Goal: Task Accomplishment & Management: Complete application form

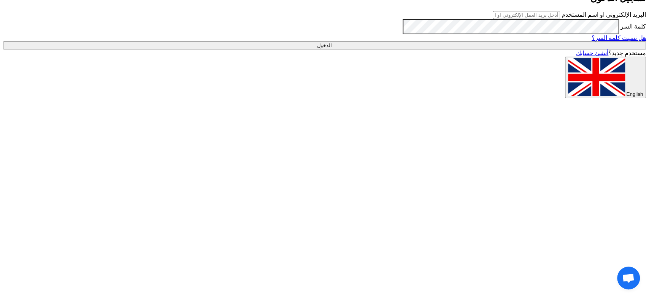
click at [557, 19] on input "text" at bounding box center [526, 15] width 67 height 8
type input "[EMAIL_ADDRESS][DOMAIN_NAME]"
click at [440, 49] on input "الدخول" at bounding box center [324, 45] width 643 height 8
type input "Sign in"
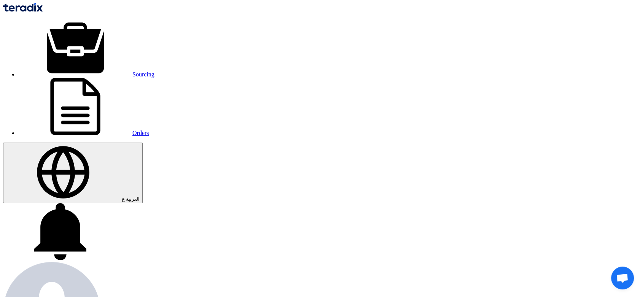
paste input "2536 (ANALYZER)"
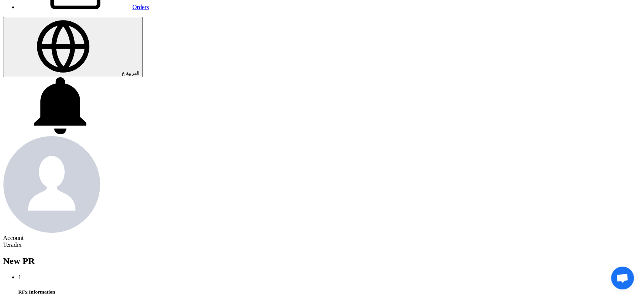
scroll to position [127, 0]
type input "2536 (ANALYZER)"
type input "[DATE]"
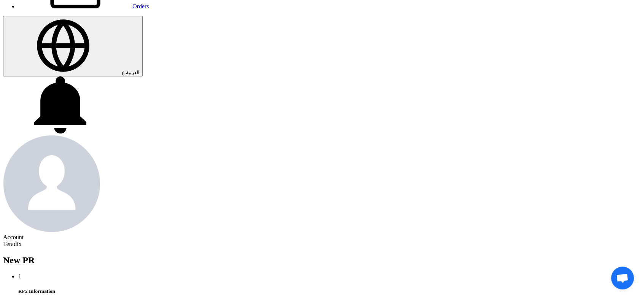
type input "[DATE]"
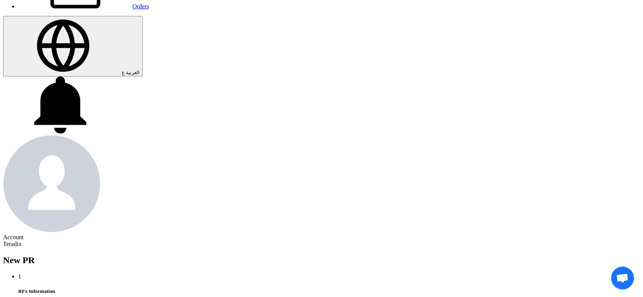
type input "[DATE]"
type input "11"
type input "59"
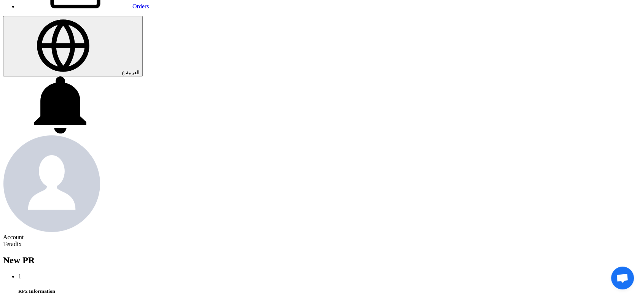
type input "11"
type input "59"
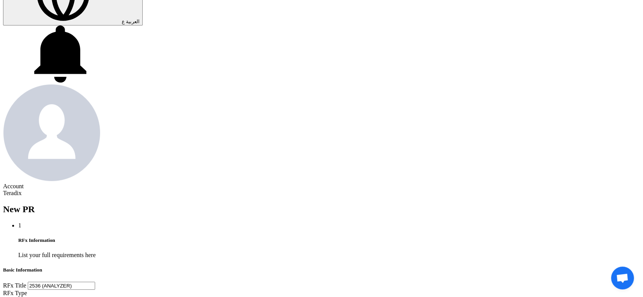
scroll to position [253, 0]
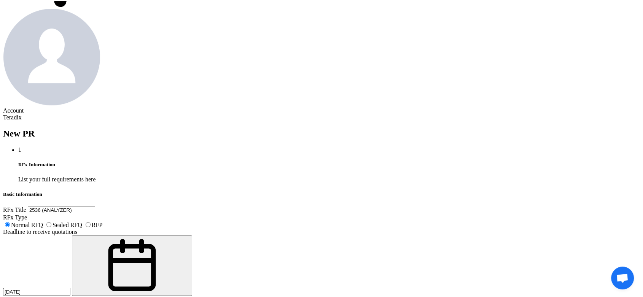
paste textarea "[PERSON_NAME]"
paste textarea "[EMAIL_ADDRESS][DOMAIN_NAME]"
paste textarea "Saudi Air Navigation Services"
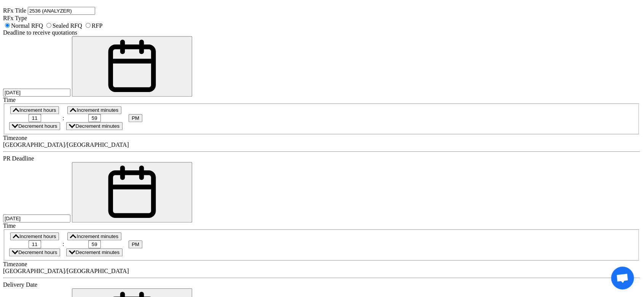
scroll to position [465, 0]
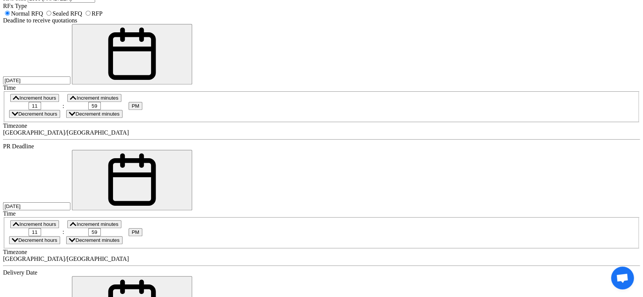
type textarea "[PERSON_NAME] [EMAIL_ADDRESS][DOMAIN_NAME] Saudi Air Navigation Services"
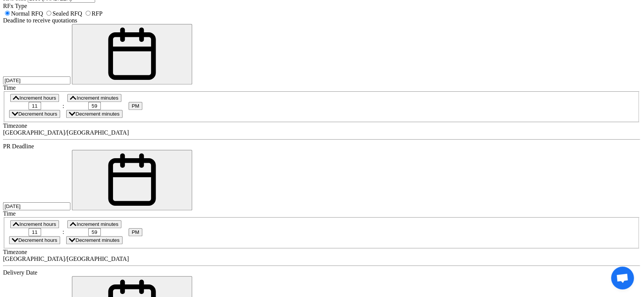
paste div
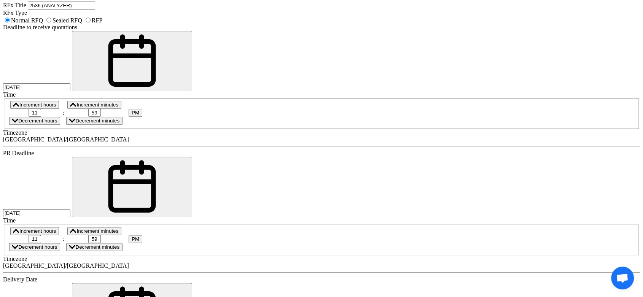
paste input "EAC H"
type input "EAC H"
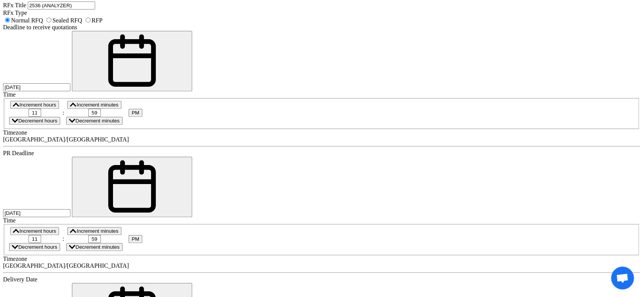
type input "3"
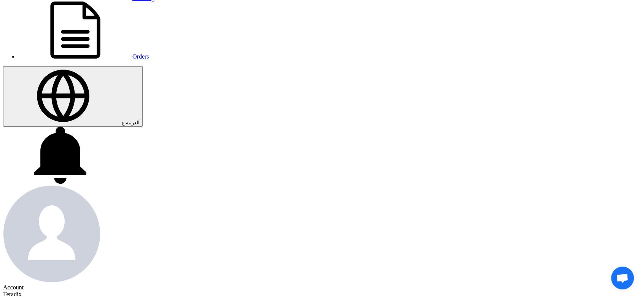
scroll to position [0, 0]
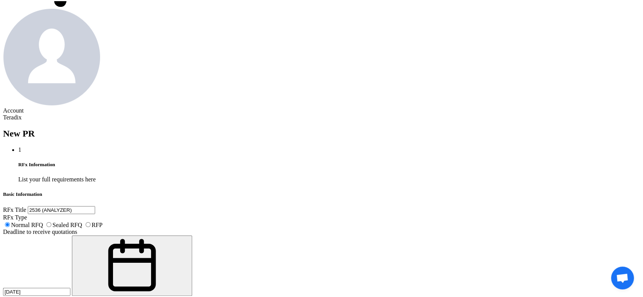
scroll to position [9, 0]
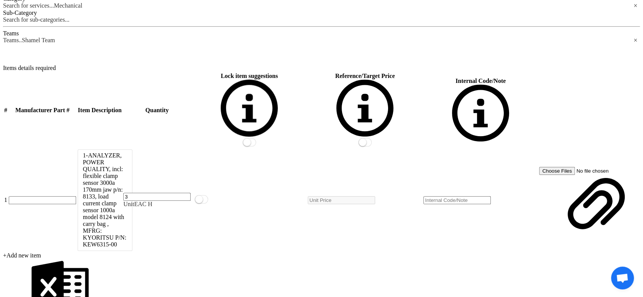
scroll to position [845, 0]
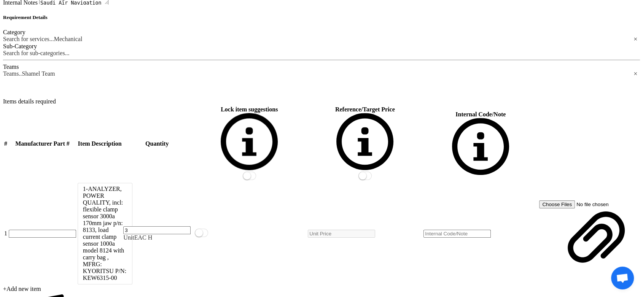
click at [158, 86] on form "Basic Information RFx Title 2536 (ANALYZER) RFx Type Normal RFQ Sealed RFQ RFP …" at bounding box center [321, 246] width 637 height 1292
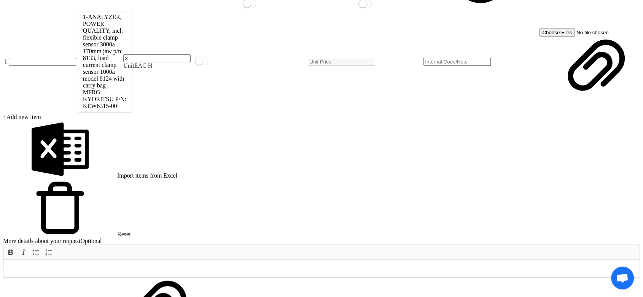
scroll to position [1056, 0]
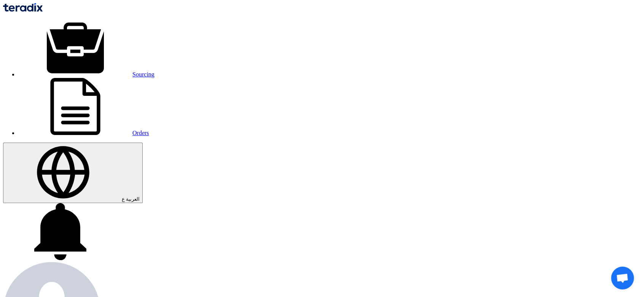
paste input "2537 (RAM, 16GB 2RX8 PC4-2666V)"
type input "2537 (RAM, 16GB 2RX8 PC4-2666V)"
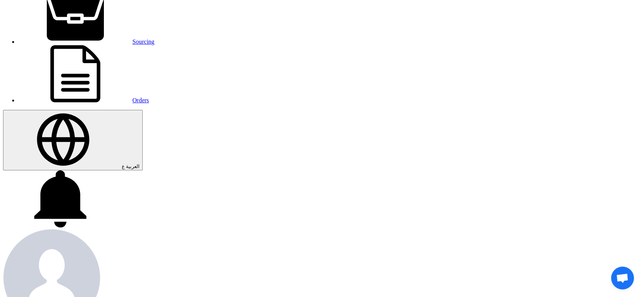
scroll to position [84, 0]
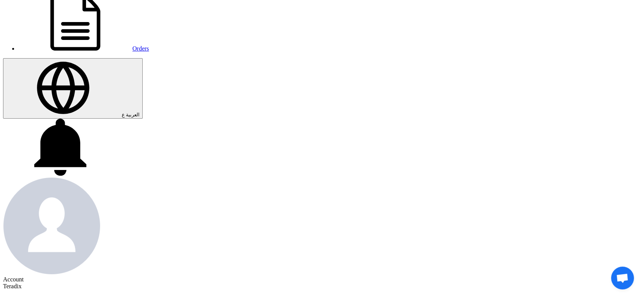
type input "[DATE]"
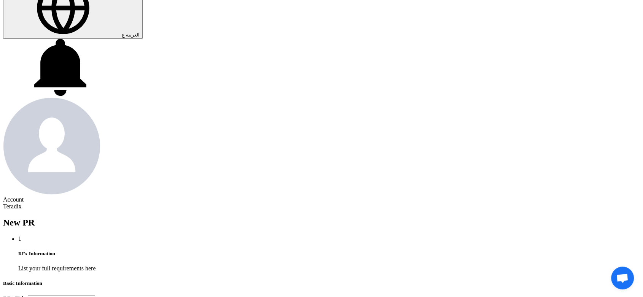
scroll to position [169, 0]
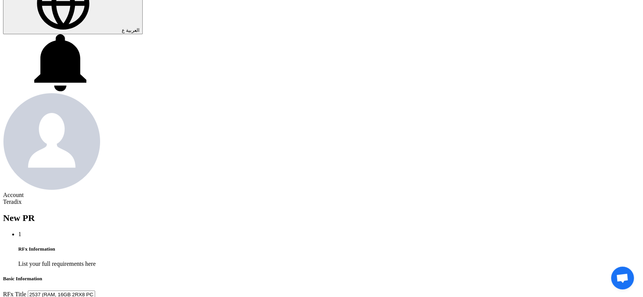
type input "[DATE]"
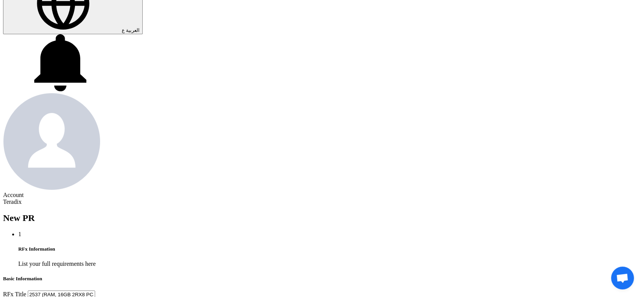
type input "11"
type input "59"
type input "11"
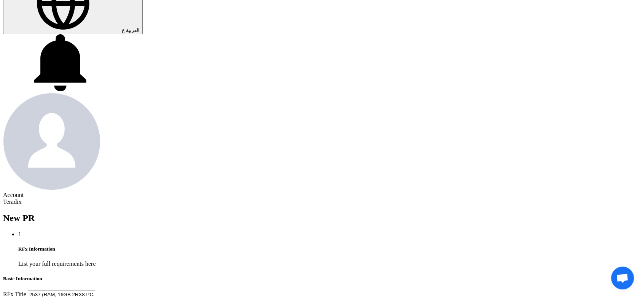
type input "59"
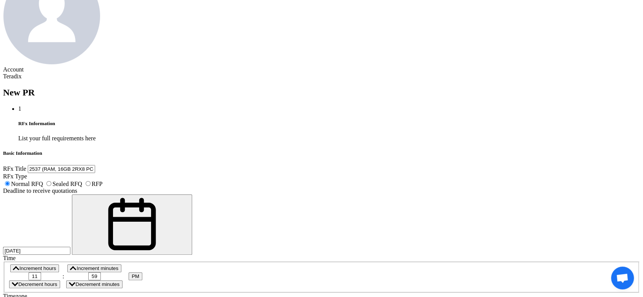
scroll to position [295, 0]
paste textarea "[PERSON_NAME]"
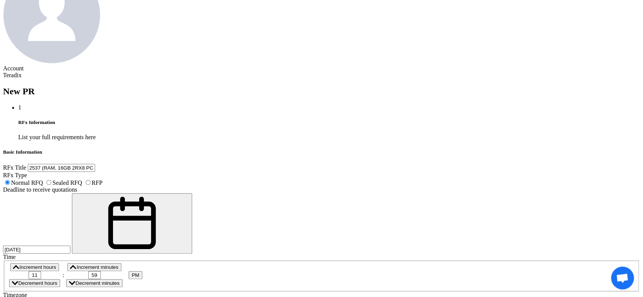
paste textarea "[EMAIL_ADDRESS][DOMAIN_NAME]"
paste textarea "Saudi Air Navigation Services"
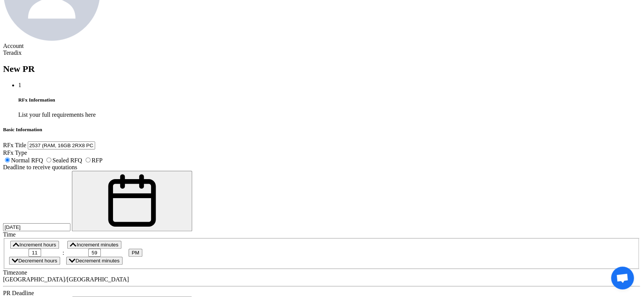
scroll to position [338, 0]
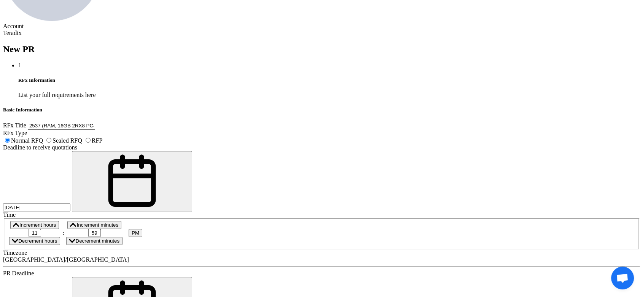
type textarea "RAZAN ALMOTIREY [EMAIL_ADDRESS][DOMAIN_NAME] Saudi Air Navigation Services"
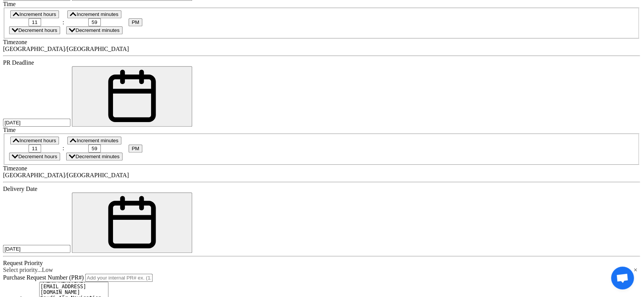
scroll to position [549, 0]
paste div
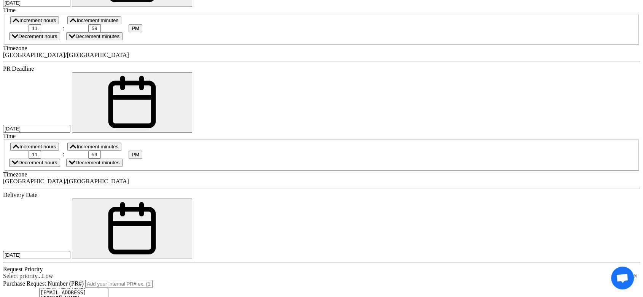
paste input "EAC H"
type input "EAC H"
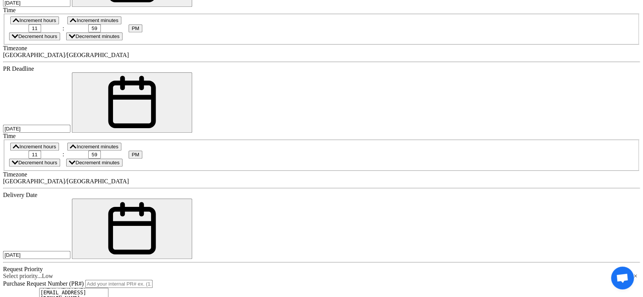
type input "100"
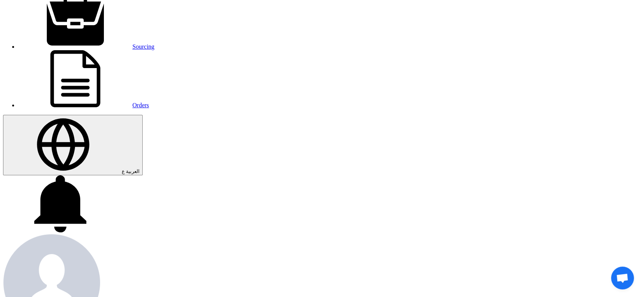
scroll to position [0, 0]
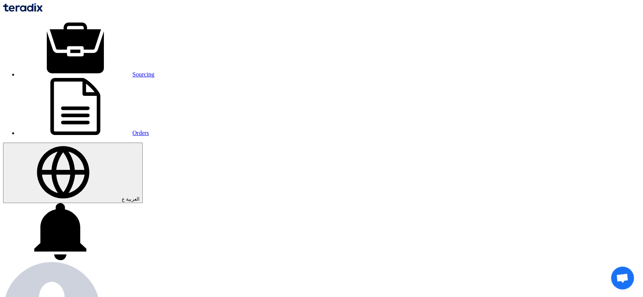
drag, startPoint x: 199, startPoint y: 165, endPoint x: 46, endPoint y: 160, distance: 152.9
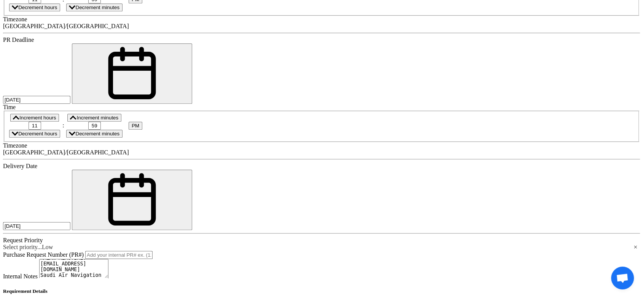
scroll to position [718, 0]
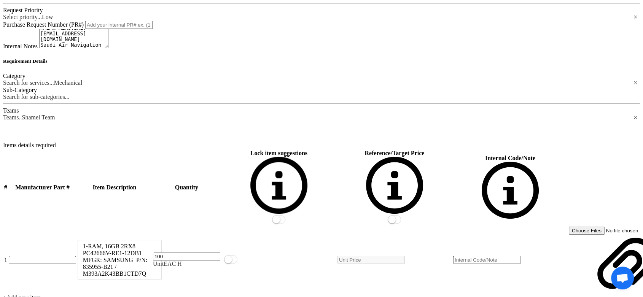
scroll to position [887, 0]
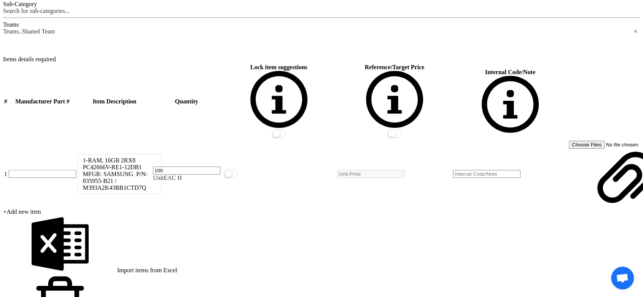
drag, startPoint x: 171, startPoint y: 95, endPoint x: 173, endPoint y: 91, distance: 5.3
drag, startPoint x: 176, startPoint y: 85, endPoint x: 176, endPoint y: 104, distance: 19.0
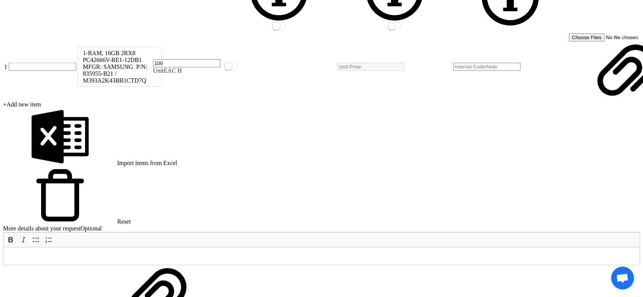
scroll to position [1098, 0]
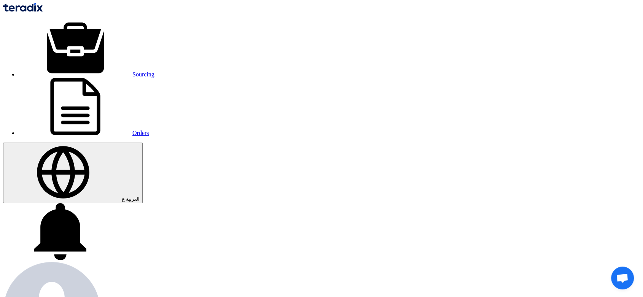
paste input "Requirement framework contract Supply of Pump unit rate as per MOT standards"
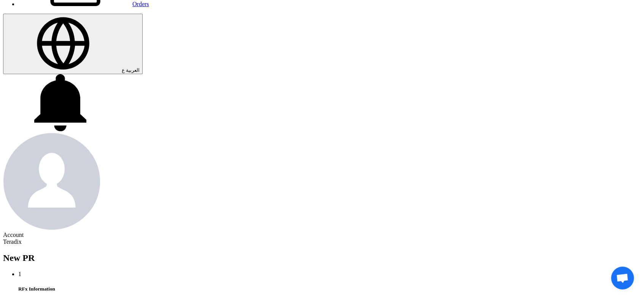
scroll to position [169, 0]
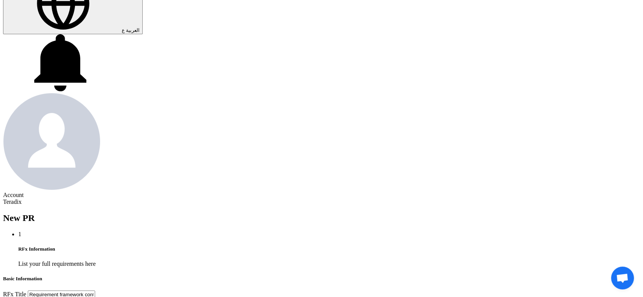
type input "Requirement framework contract Supply of Pump unit rate as per MOT standards"
type input "[DATE]"
drag, startPoint x: 175, startPoint y: 121, endPoint x: 165, endPoint y: 126, distance: 10.6
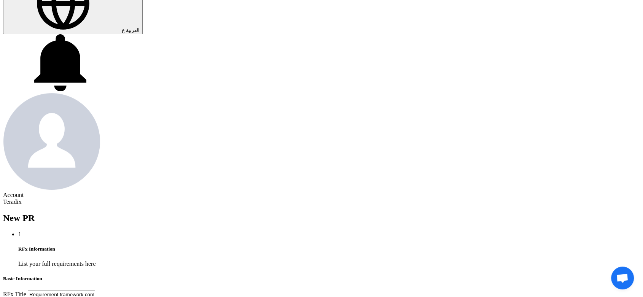
type input "[DATE]"
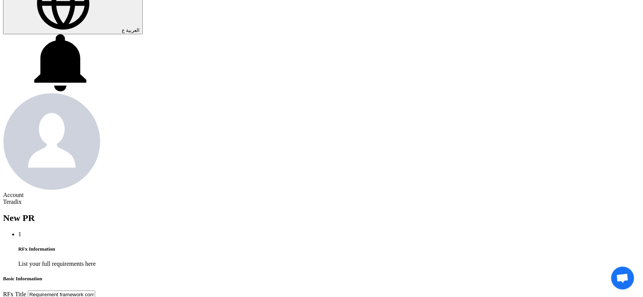
type input "[DATE]"
type input "11"
type input "59"
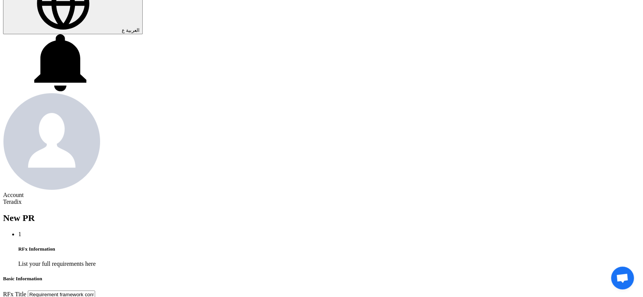
type input "11"
type input "59"
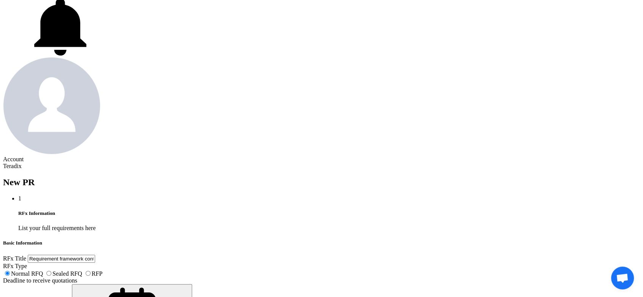
scroll to position [253, 0]
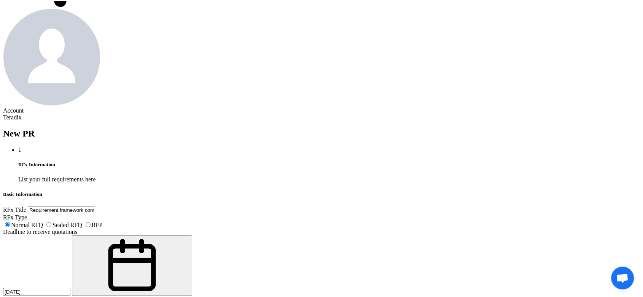
paste textarea "[PERSON_NAME] [PERSON_NAME][EMAIL_ADDRESS][DOMAIN_NAME] [PHONE_NUMBER](Work) Al…"
paste textarea "Supply Chain & Demand Planning Unit Head"
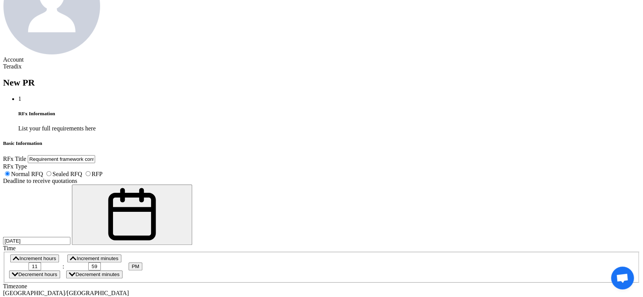
scroll to position [380, 0]
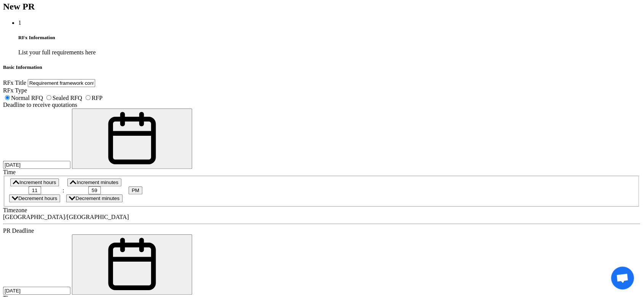
type textarea "[PERSON_NAME] Supply Chain & Demand Planning Unit Head [PERSON_NAME][EMAIL_ADDR…"
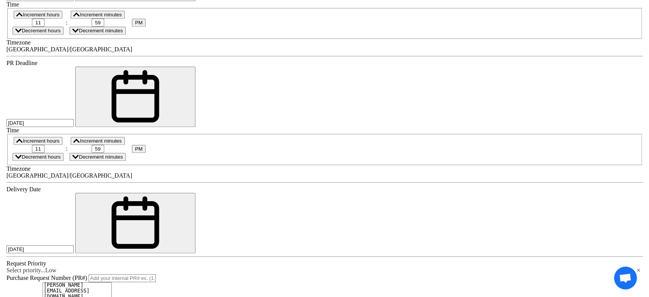
scroll to position [549, 0]
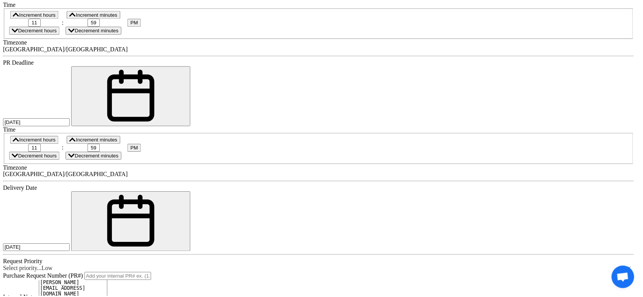
scroll to position [136, 0]
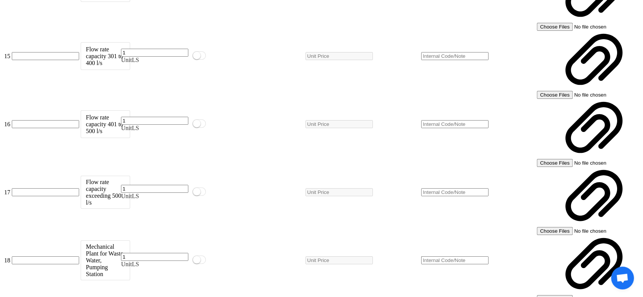
scroll to position [1935, 0]
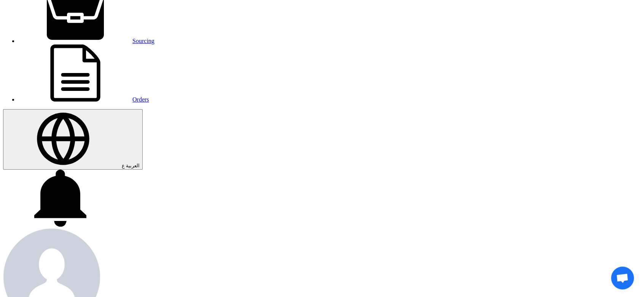
scroll to position [0, 0]
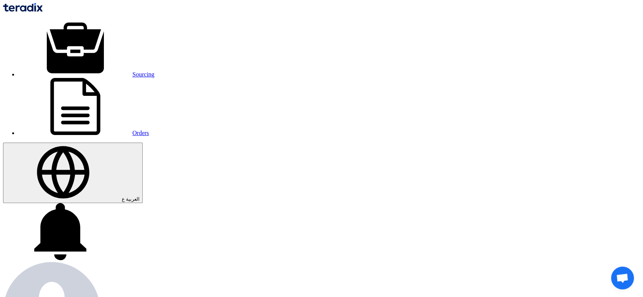
drag, startPoint x: 7, startPoint y: 102, endPoint x: 0, endPoint y: 100, distance: 7.6
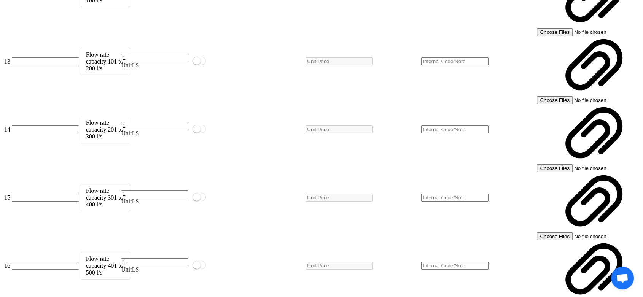
scroll to position [1944, 0]
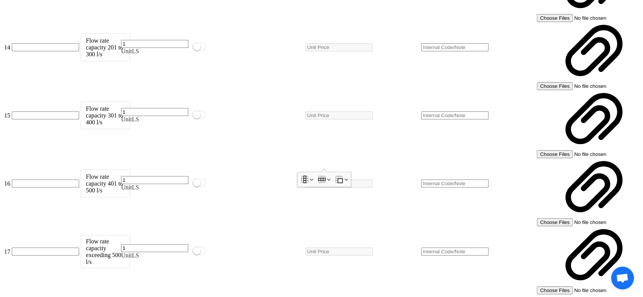
scroll to position [1859, 0]
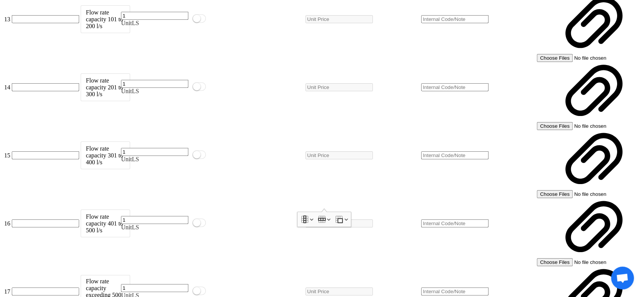
paste div
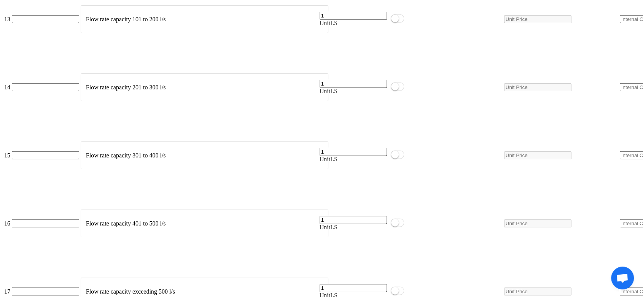
scroll to position [1855, 0]
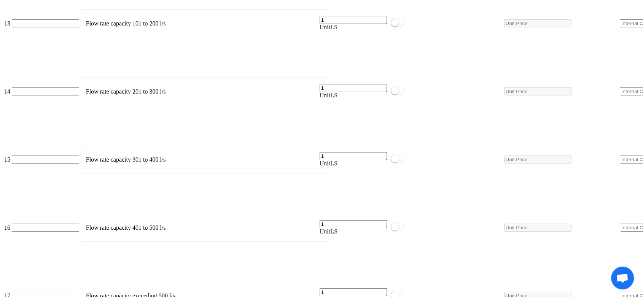
type input "LS"
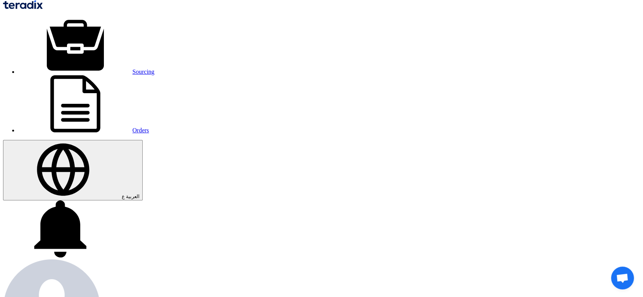
scroll to position [0, 0]
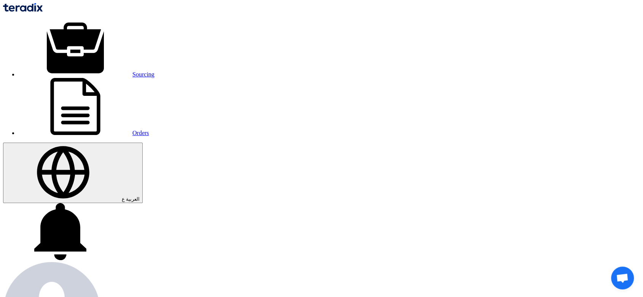
type input "1"
drag, startPoint x: 318, startPoint y: 165, endPoint x: 0, endPoint y: 116, distance: 321.3
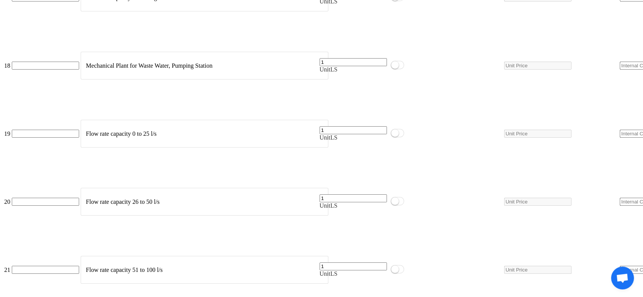
scroll to position [2028, 0]
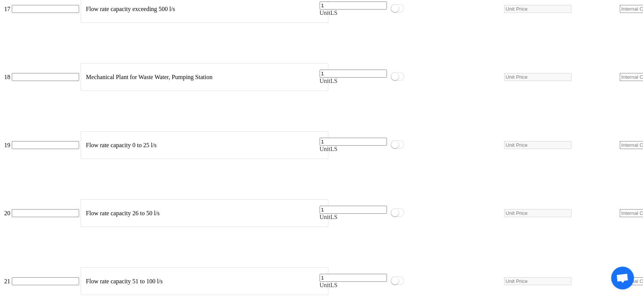
scroll to position [2155, 0]
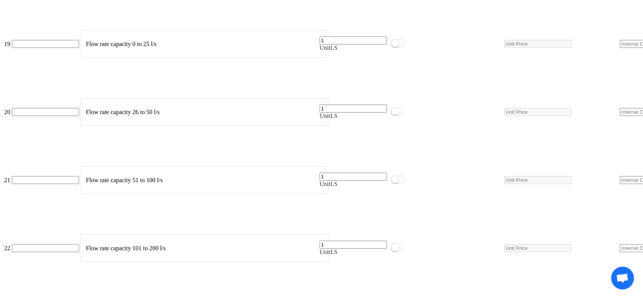
scroll to position [2366, 0]
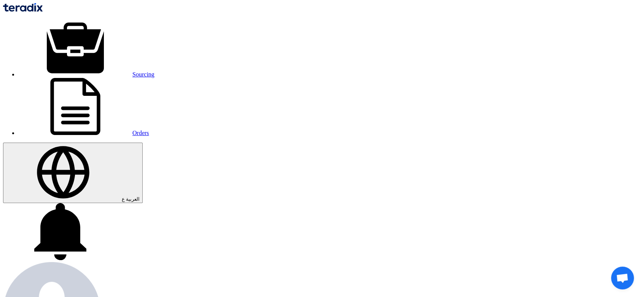
paste input "6000021877"
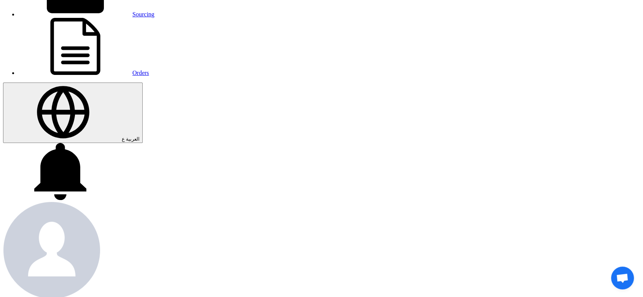
scroll to position [127, 0]
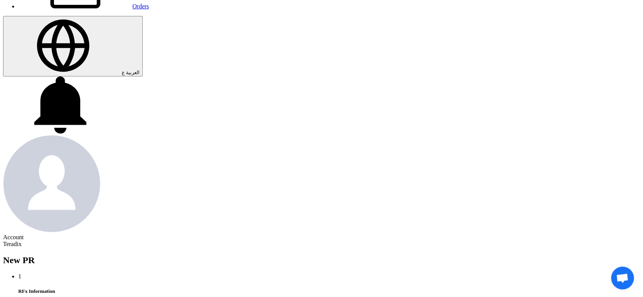
type input "6000021877"
type input "[DATE]"
drag, startPoint x: 183, startPoint y: 156, endPoint x: 171, endPoint y: 162, distance: 13.4
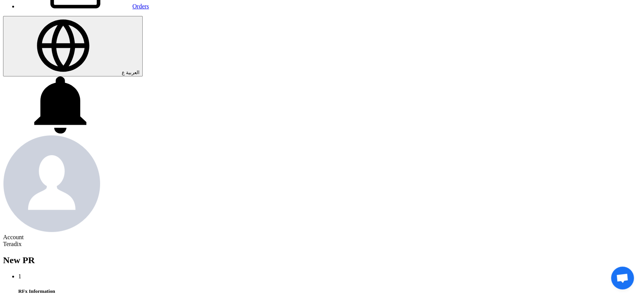
type input "[DATE]"
drag, startPoint x: 186, startPoint y: 206, endPoint x: 183, endPoint y: 207, distance: 3.8
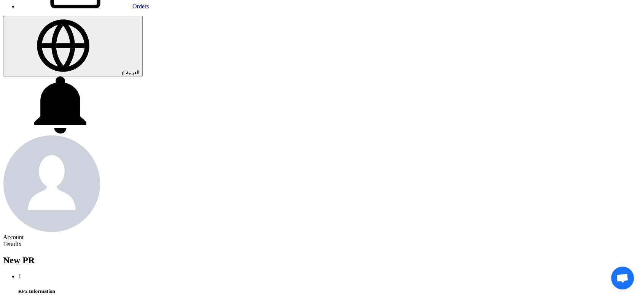
type input "[DATE]"
type input "11"
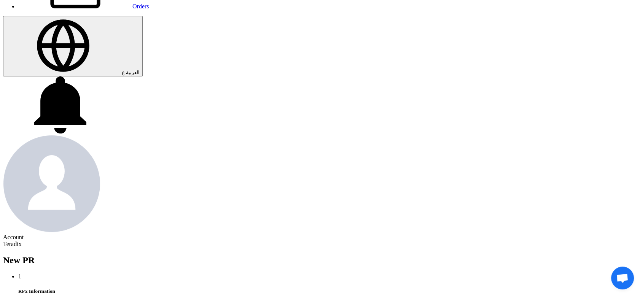
type input "59"
drag, startPoint x: 225, startPoint y: 164, endPoint x: 235, endPoint y: 175, distance: 15.3
type input "11"
type input "59"
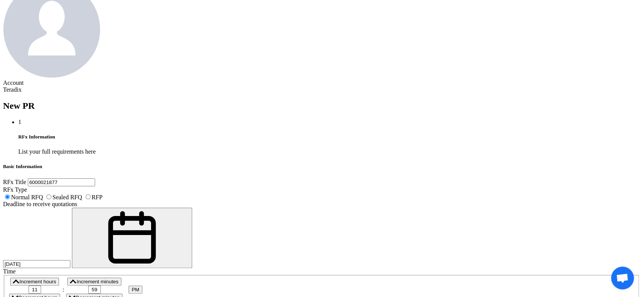
scroll to position [295, 0]
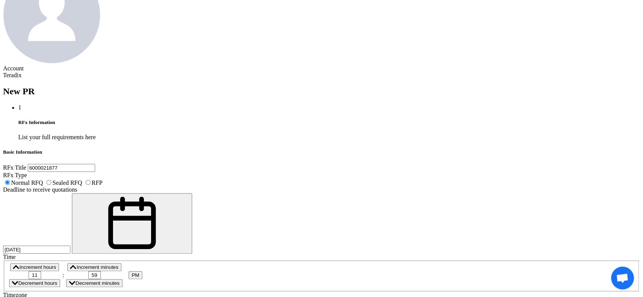
paste textarea "[PERSON_NAME] Purchasing Specialist"
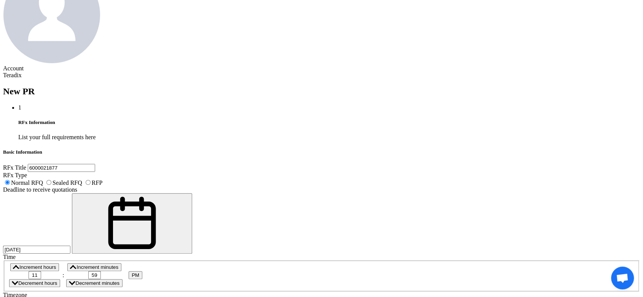
paste textarea "[PERSON_NAME] [EMAIL_ADDRESS][DOMAIN_NAME] Arabian Pipes Company"
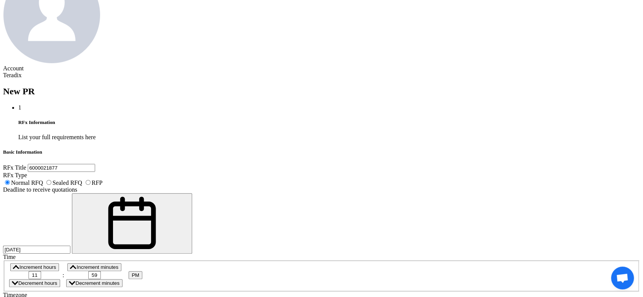
scroll to position [0, 0]
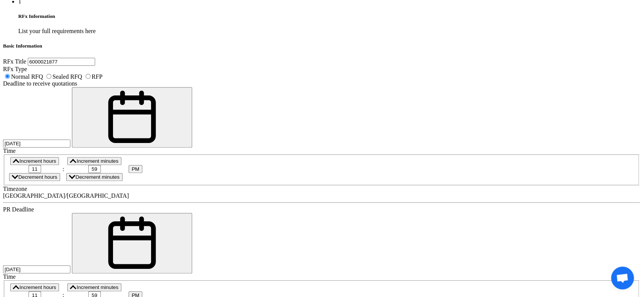
scroll to position [465, 0]
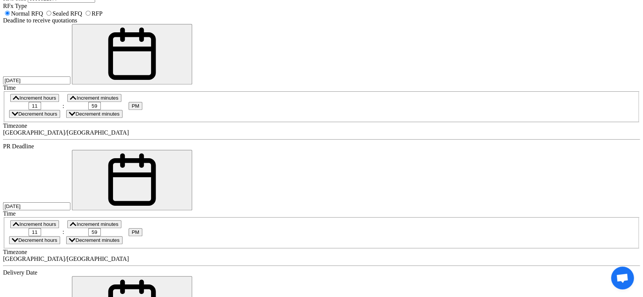
type textarea "[PERSON_NAME] Purchasing Specialist [EMAIL_ADDRESS][DOMAIN_NAME] Arabian Pipes …"
drag, startPoint x: 140, startPoint y: 102, endPoint x: 137, endPoint y: 92, distance: 11.0
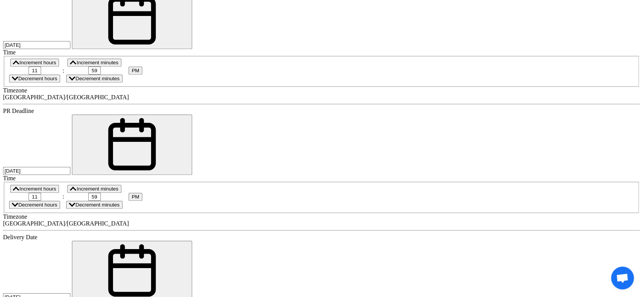
scroll to position [549, 0]
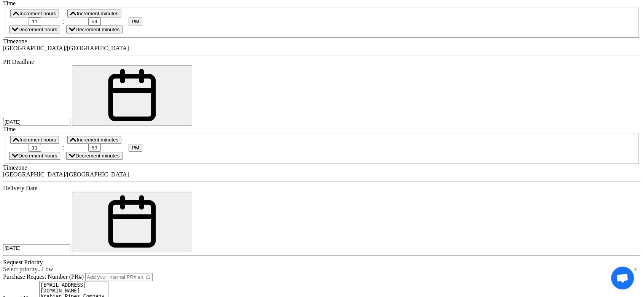
paste div
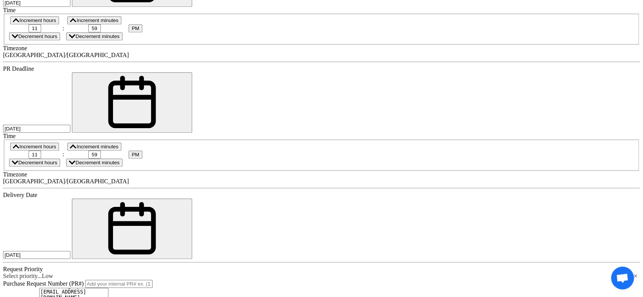
paste input "4"
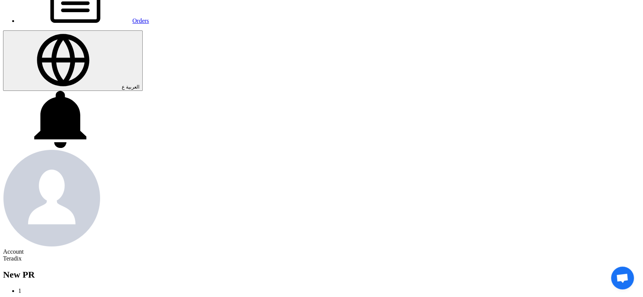
scroll to position [0, 0]
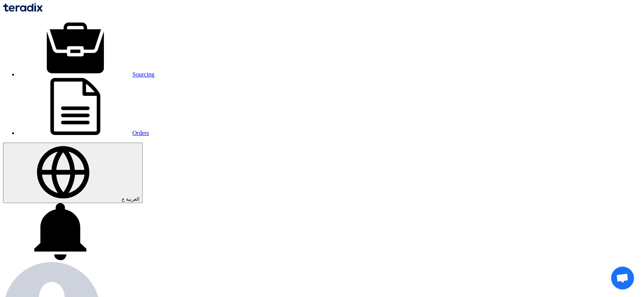
type input "4"
drag, startPoint x: 115, startPoint y: 162, endPoint x: 34, endPoint y: 151, distance: 81.7
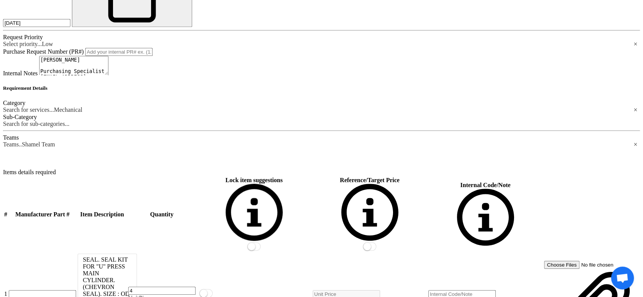
scroll to position [845, 0]
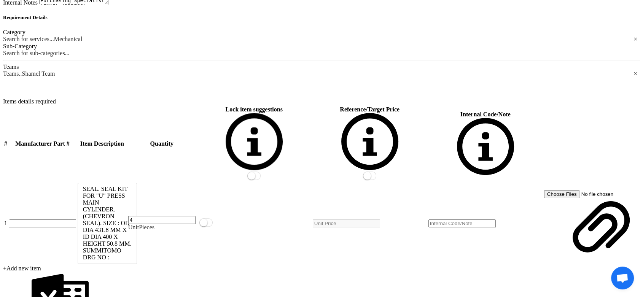
drag, startPoint x: 172, startPoint y: 76, endPoint x: 177, endPoint y: 85, distance: 10.8
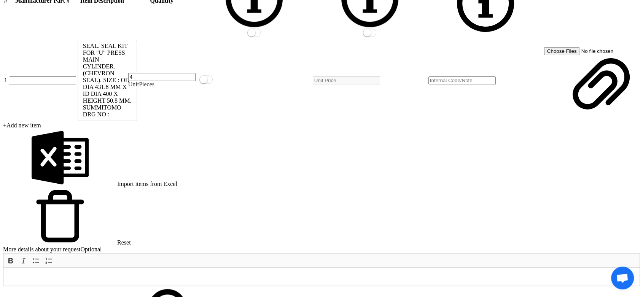
scroll to position [1056, 0]
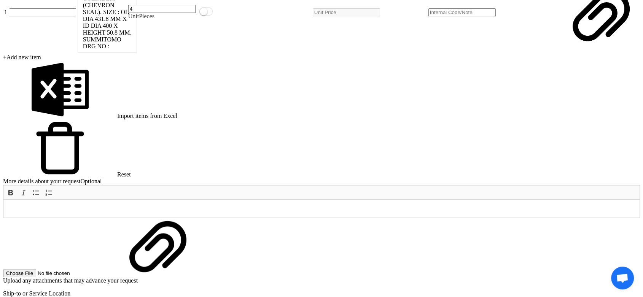
drag, startPoint x: 500, startPoint y: 209, endPoint x: 484, endPoint y: 206, distance: 15.4
